Goal: Find specific page/section: Find specific page/section

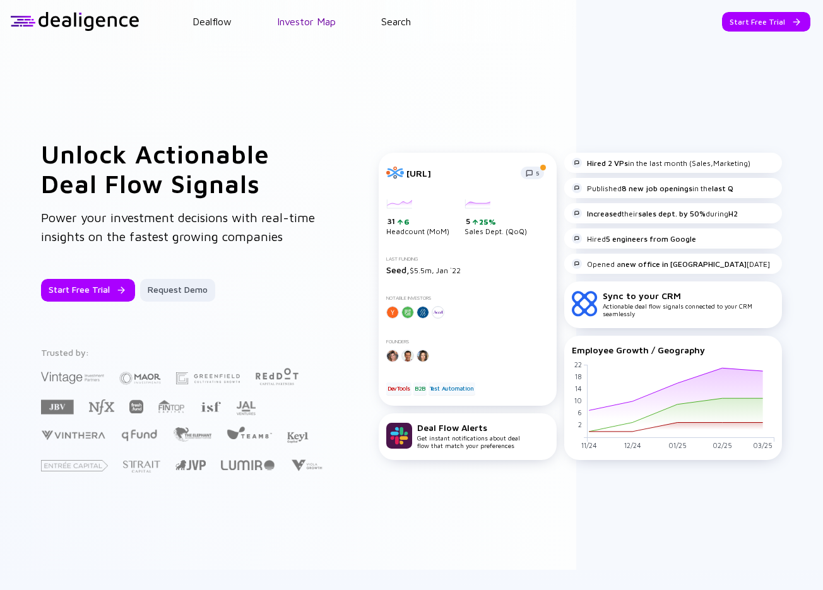
click at [284, 23] on link "Investor Map" at bounding box center [306, 21] width 59 height 11
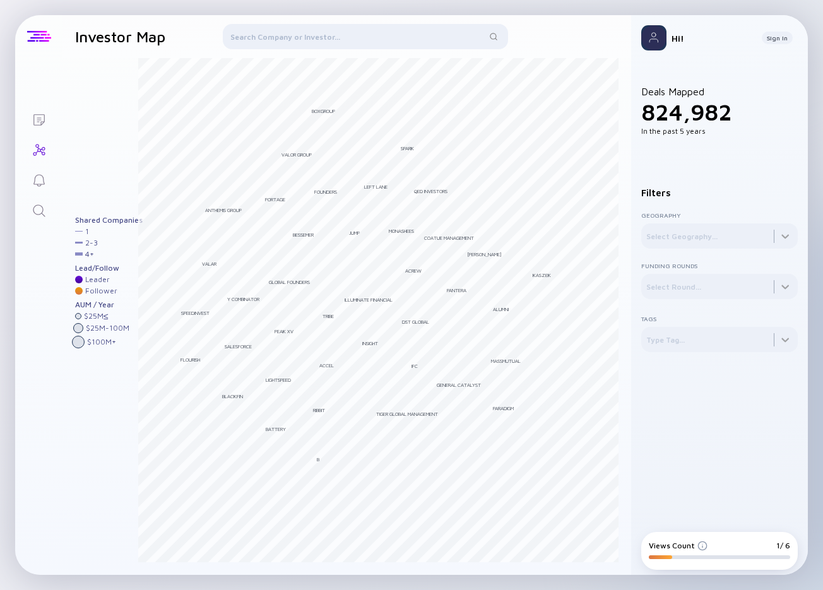
click at [44, 38] on div at bounding box center [39, 36] width 24 height 11
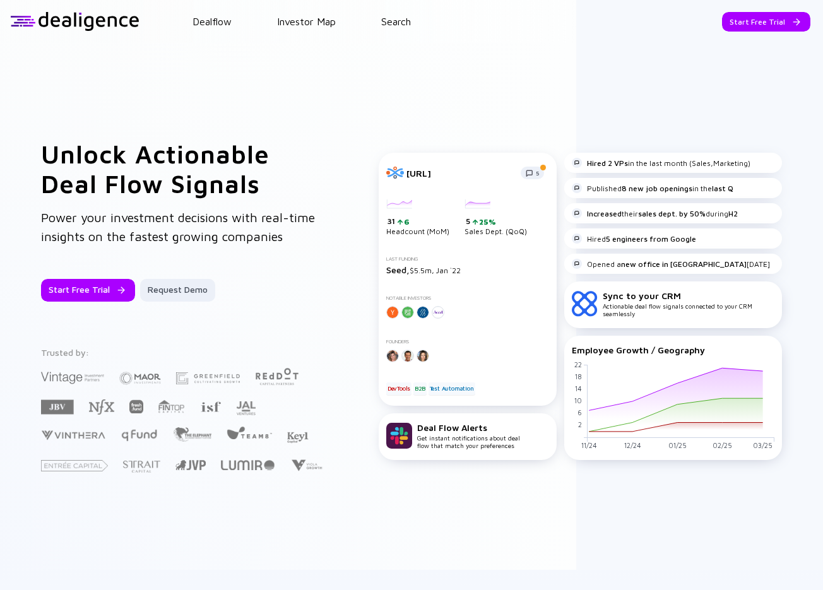
click at [628, 298] on div "Sync to your CRM" at bounding box center [689, 295] width 172 height 11
drag, startPoint x: 628, startPoint y: 298, endPoint x: 625, endPoint y: 307, distance: 9.4
click at [632, 309] on div "Sync to your CRM Actionable deal flow signals connected to your CRM seamlessly" at bounding box center [689, 303] width 172 height 27
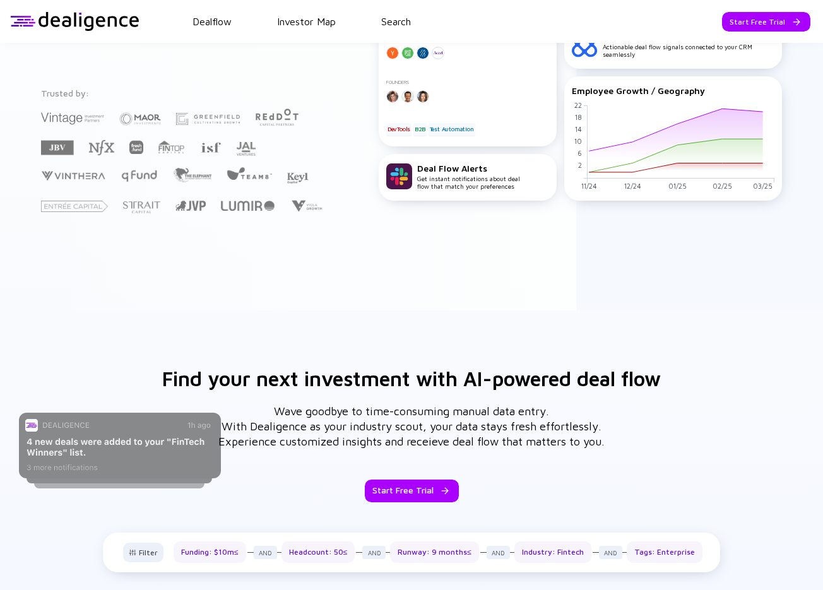
scroll to position [388, 0]
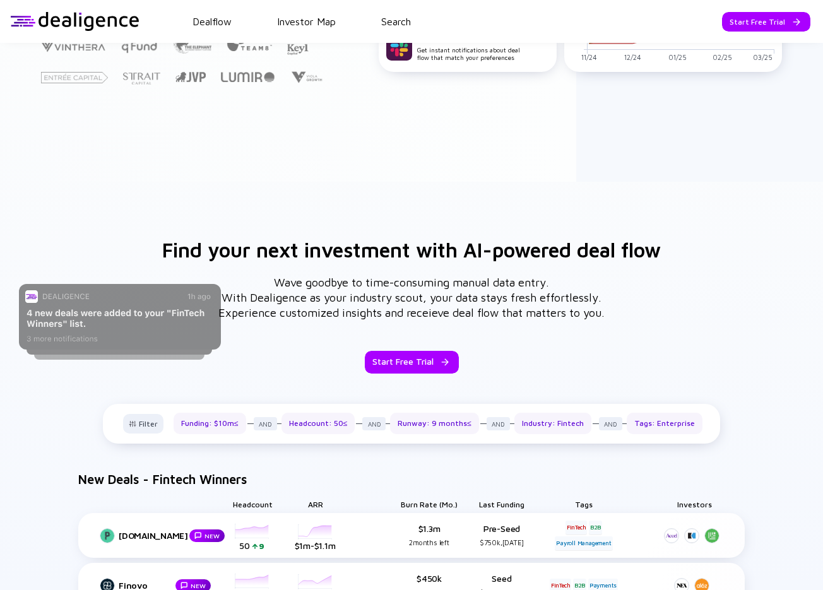
click at [215, 297] on rect at bounding box center [120, 317] width 202 height 66
click at [165, 319] on rect at bounding box center [120, 317] width 202 height 66
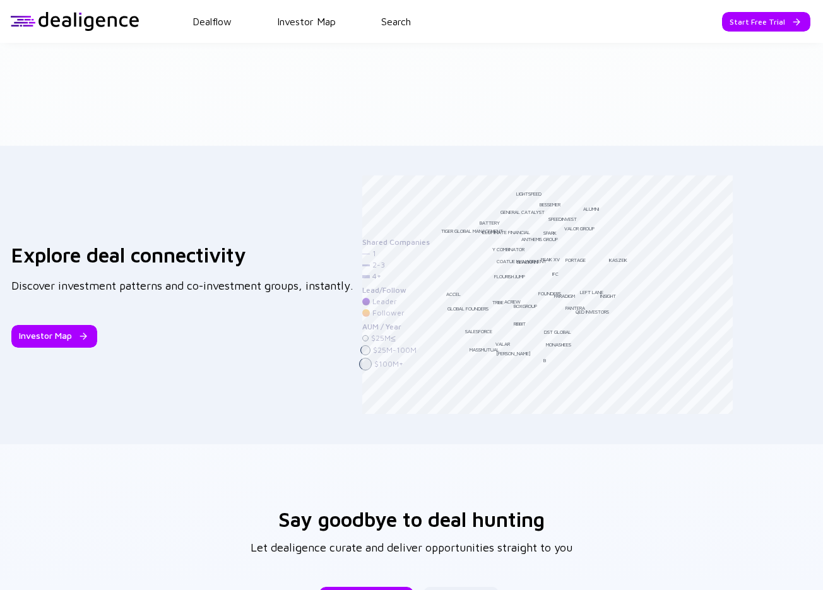
scroll to position [1982, 0]
